Goal: Feedback & Contribution: Submit feedback/report problem

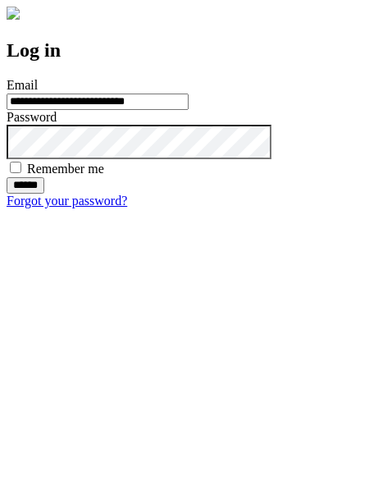
type input "**********"
click at [44, 193] on input "******" at bounding box center [26, 185] width 38 height 16
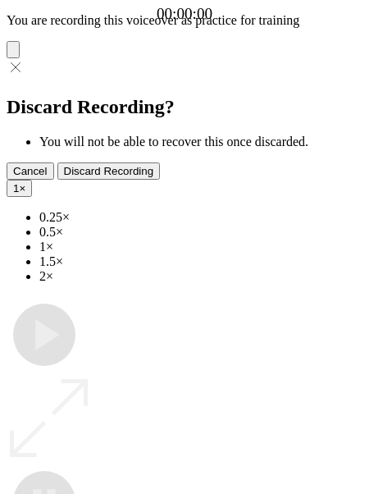
type input "**********"
